Goal: Task Accomplishment & Management: Manage account settings

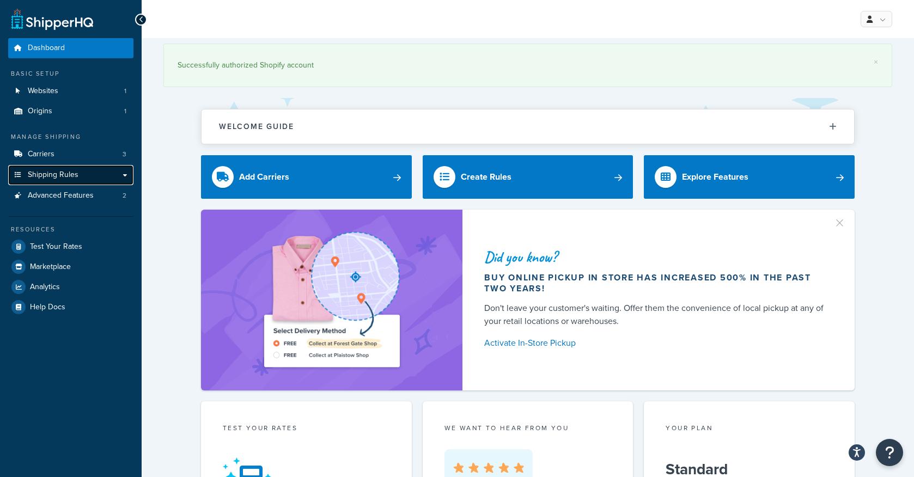
click at [62, 174] on span "Shipping Rules" at bounding box center [53, 174] width 51 height 9
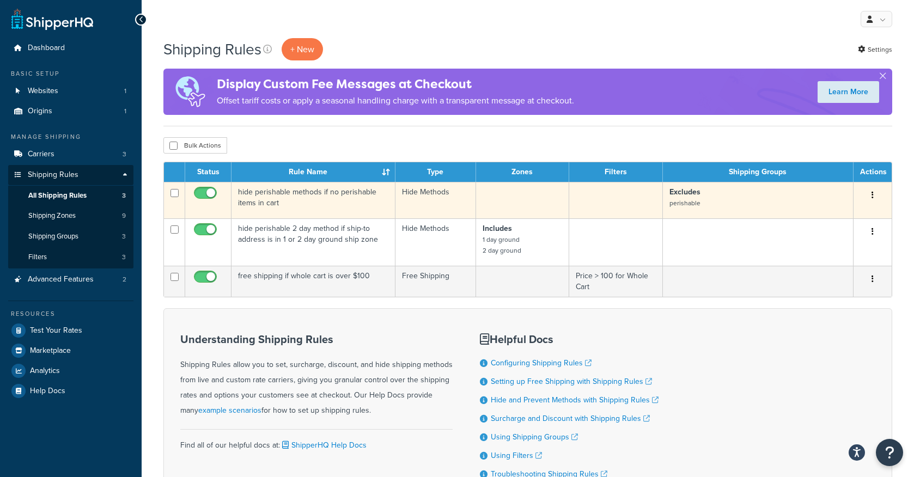
click at [287, 193] on td "hide perishable methods if no perishable items in cart" at bounding box center [313, 200] width 164 height 36
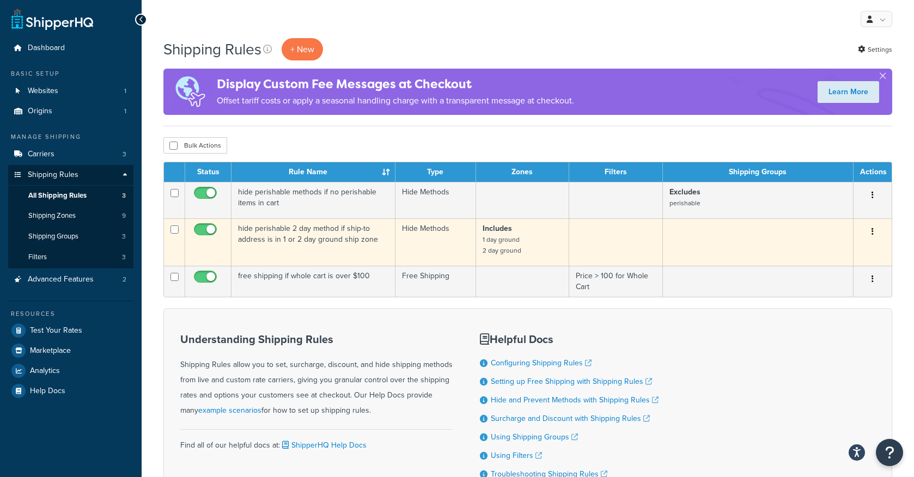
click at [350, 239] on td "hide perishable 2 day method if ship-to address is in 1 or 2 day ground ship zo…" at bounding box center [313, 241] width 164 height 47
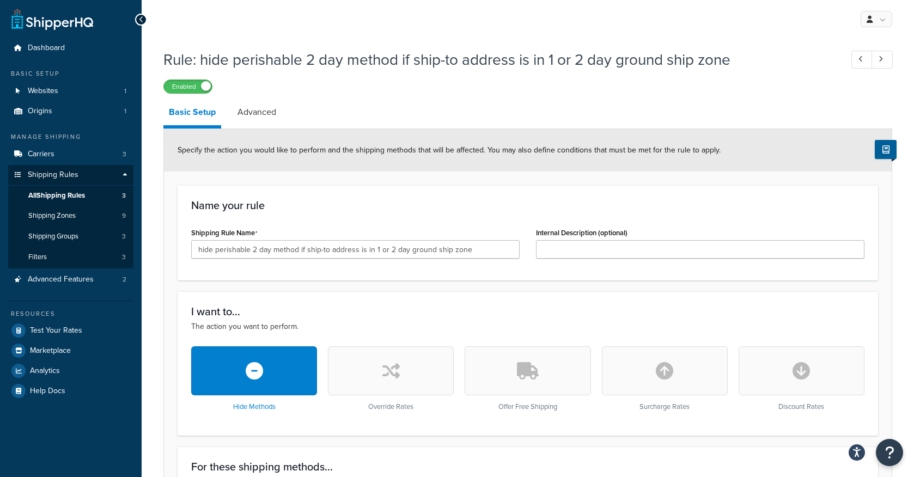
scroll to position [400, 0]
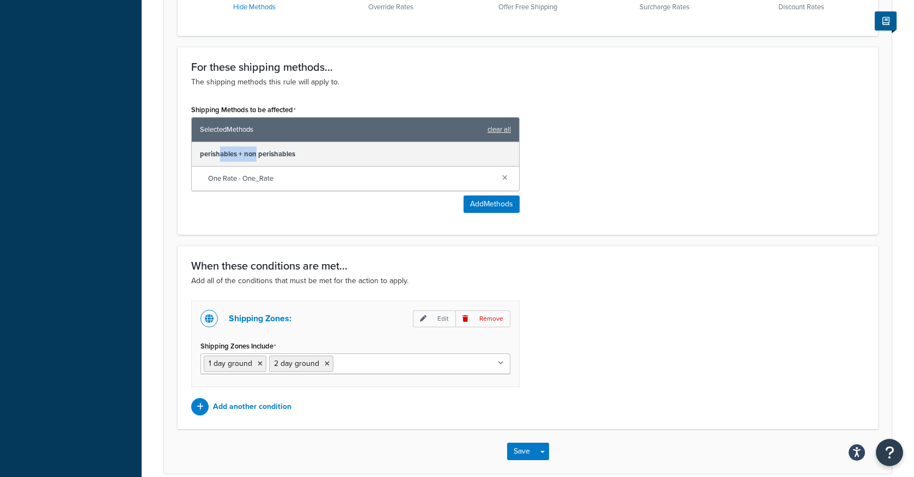
drag, startPoint x: 219, startPoint y: 156, endPoint x: 257, endPoint y: 156, distance: 37.6
click at [257, 156] on div "perishables + non perishables" at bounding box center [355, 154] width 327 height 25
click at [268, 167] on div "One Rate - One_Rate" at bounding box center [355, 179] width 327 height 24
drag, startPoint x: 249, startPoint y: 179, endPoint x: 274, endPoint y: 179, distance: 25.1
click at [274, 179] on span "One Rate - One_Rate" at bounding box center [350, 178] width 285 height 15
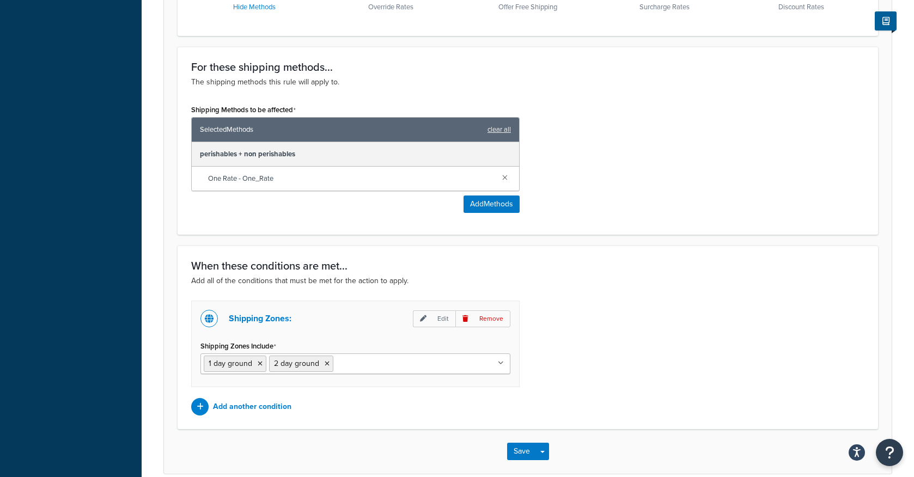
click at [292, 148] on div "perishables + non perishables" at bounding box center [355, 154] width 327 height 25
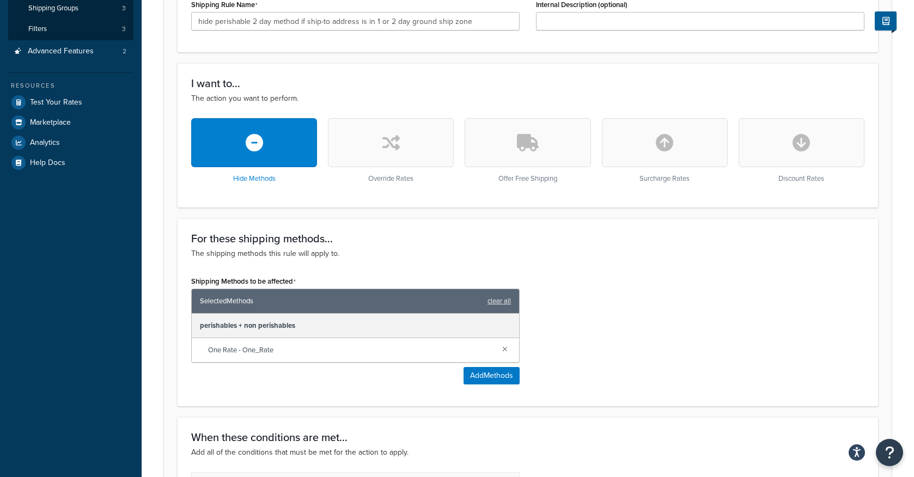
scroll to position [0, 0]
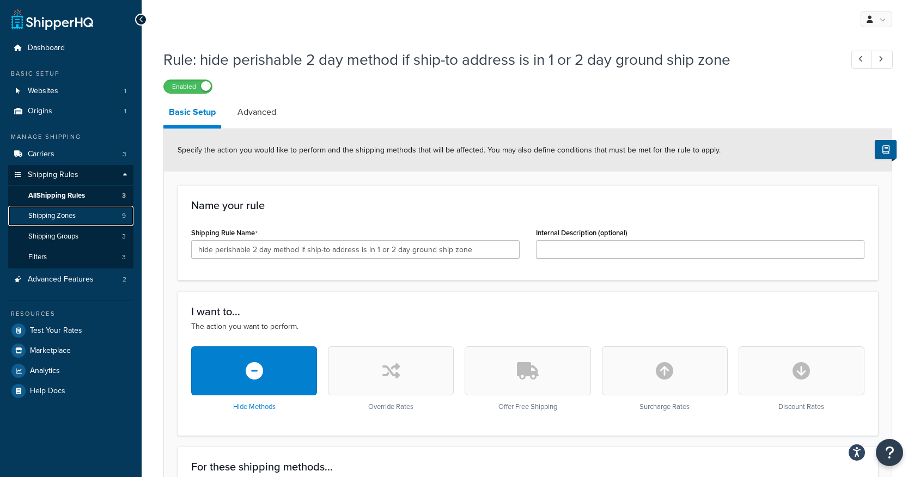
click at [59, 211] on span "Shipping Zones" at bounding box center [51, 215] width 47 height 9
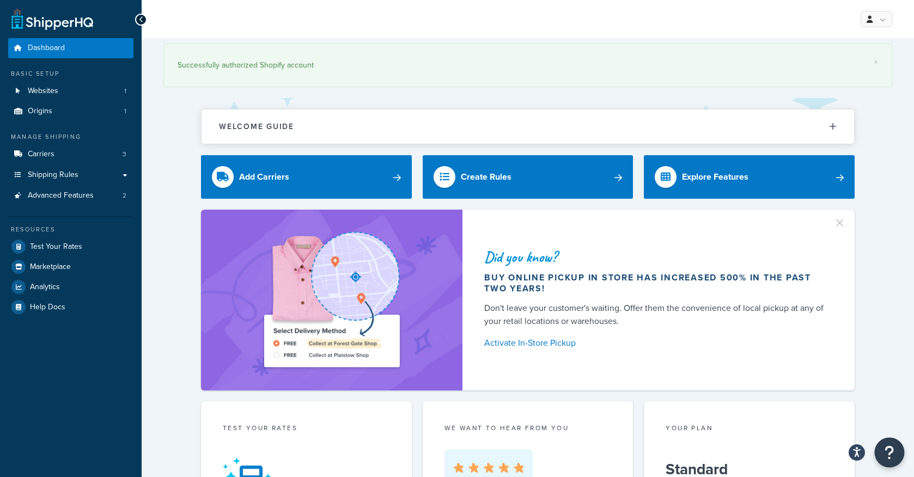
click at [889, 446] on icon "Open Resource Center" at bounding box center [890, 452] width 10 height 15
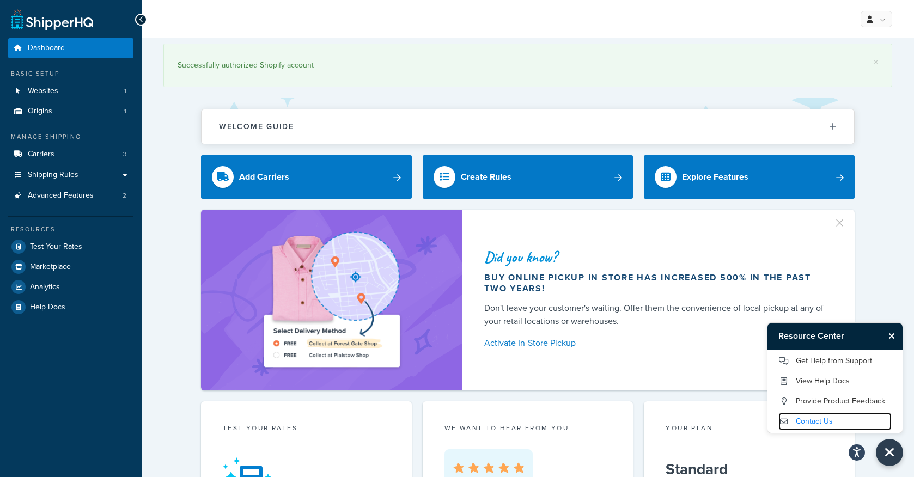
click at [822, 418] on link "Contact Us" at bounding box center [834, 421] width 113 height 17
